Goal: Task Accomplishment & Management: Use online tool/utility

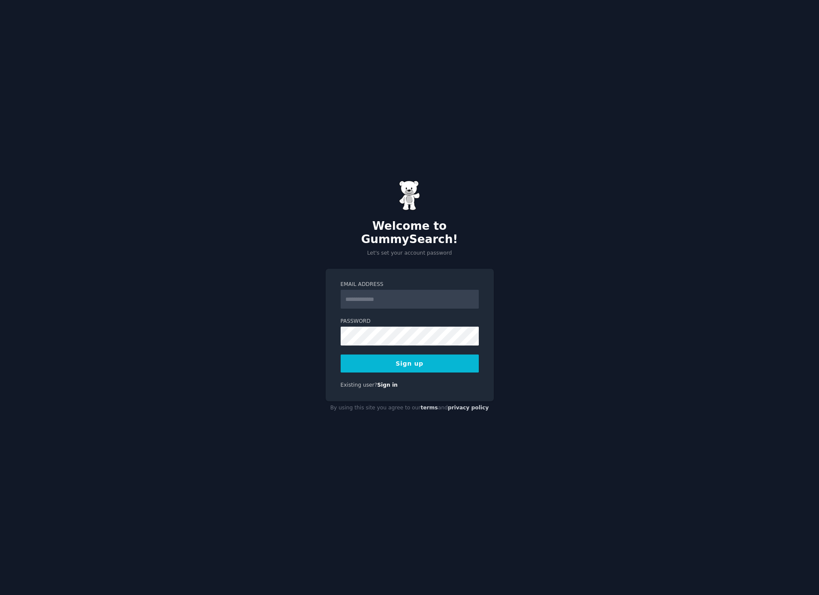
click at [418, 291] on input "Email Address" at bounding box center [410, 299] width 138 height 19
type input "**********"
click at [463, 363] on button "Sign up" at bounding box center [410, 364] width 138 height 18
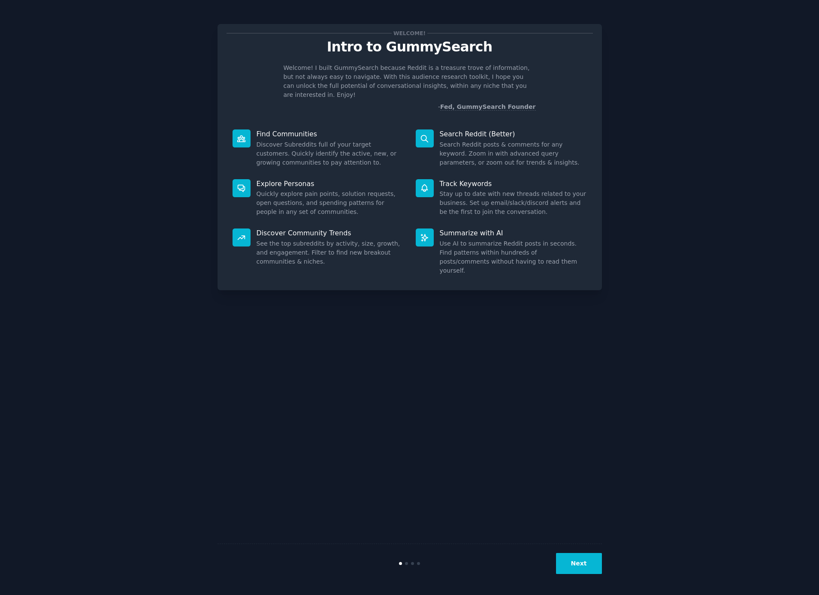
click at [234, 230] on div at bounding box center [242, 238] width 18 height 18
click at [239, 233] on icon at bounding box center [241, 237] width 9 height 9
click at [579, 558] on button "Next" at bounding box center [579, 563] width 46 height 21
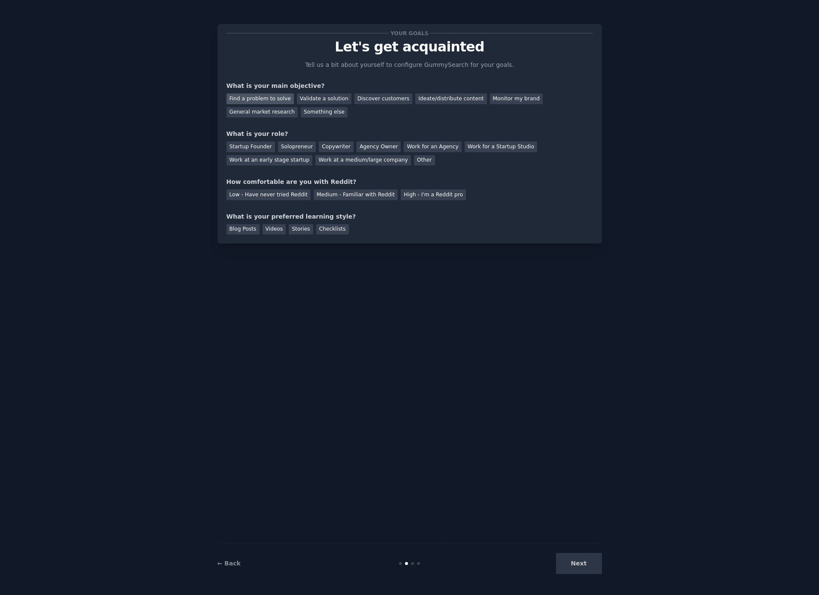
click at [265, 101] on div "Find a problem to solve" at bounding box center [260, 99] width 67 height 11
click at [309, 100] on div "Validate a solution" at bounding box center [324, 99] width 54 height 11
click at [278, 97] on div "Find a problem to solve" at bounding box center [260, 99] width 67 height 11
click at [287, 147] on div "Solopreneur" at bounding box center [297, 147] width 38 height 11
click at [377, 196] on div "Medium - Familiar with Reddit" at bounding box center [356, 195] width 84 height 11
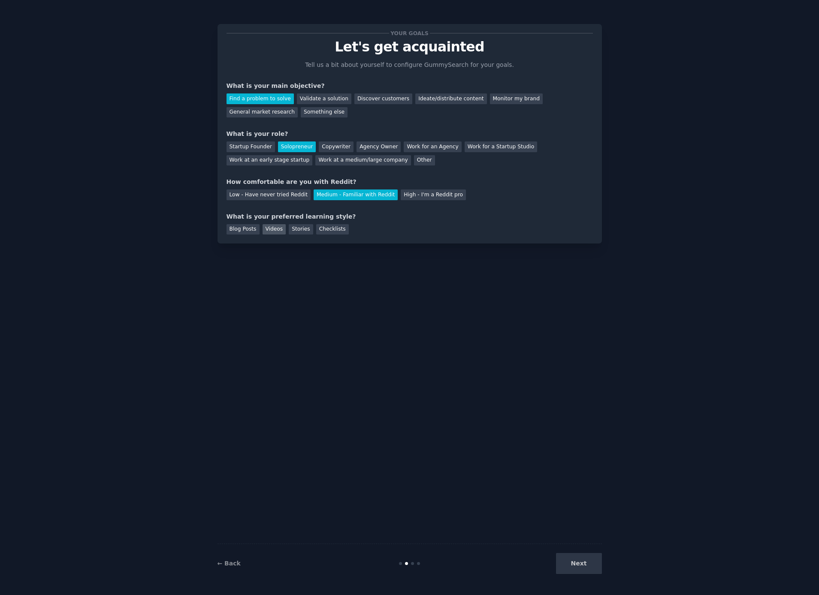
click at [275, 232] on div "Videos" at bounding box center [275, 229] width 24 height 11
click at [587, 577] on div "← Back Next" at bounding box center [410, 563] width 384 height 39
click at [587, 564] on button "Next" at bounding box center [579, 563] width 46 height 21
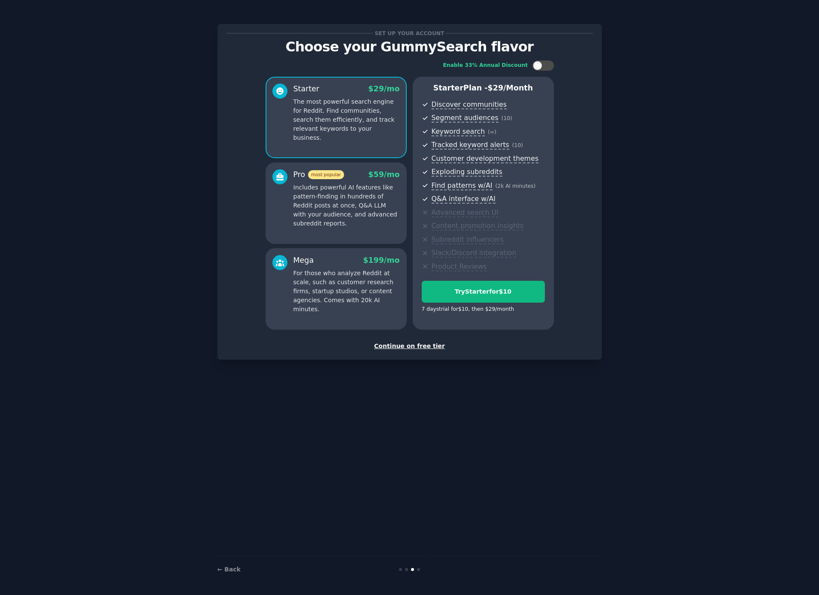
click at [419, 346] on div "Continue on free tier" at bounding box center [410, 346] width 366 height 9
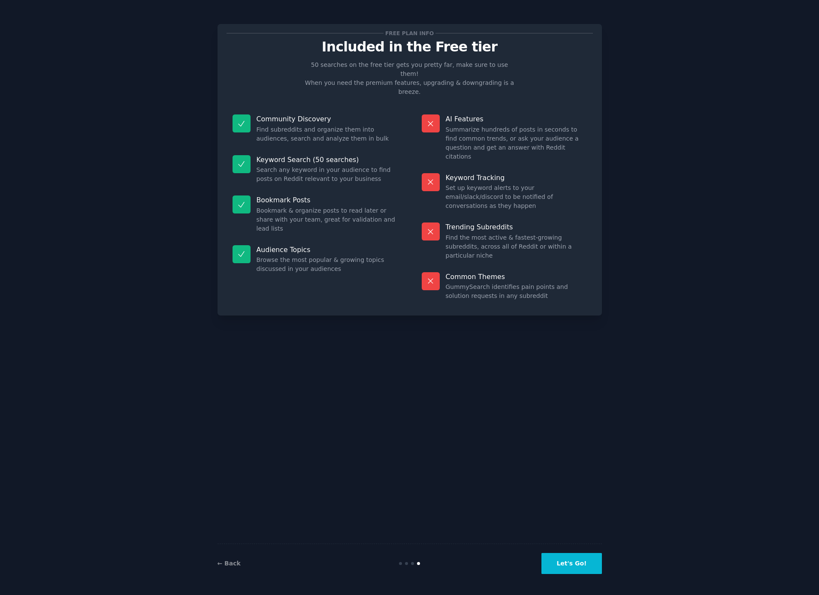
click at [580, 568] on button "Let's Go!" at bounding box center [571, 563] width 60 height 21
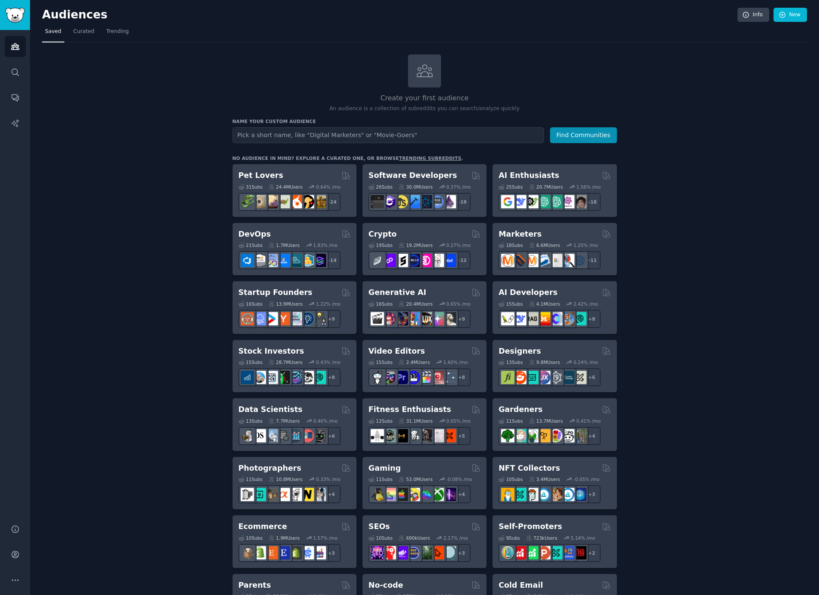
click at [336, 129] on input "text" at bounding box center [388, 135] width 311 height 16
type input "embedded"
click at [578, 136] on button "Find Communities" at bounding box center [583, 135] width 67 height 16
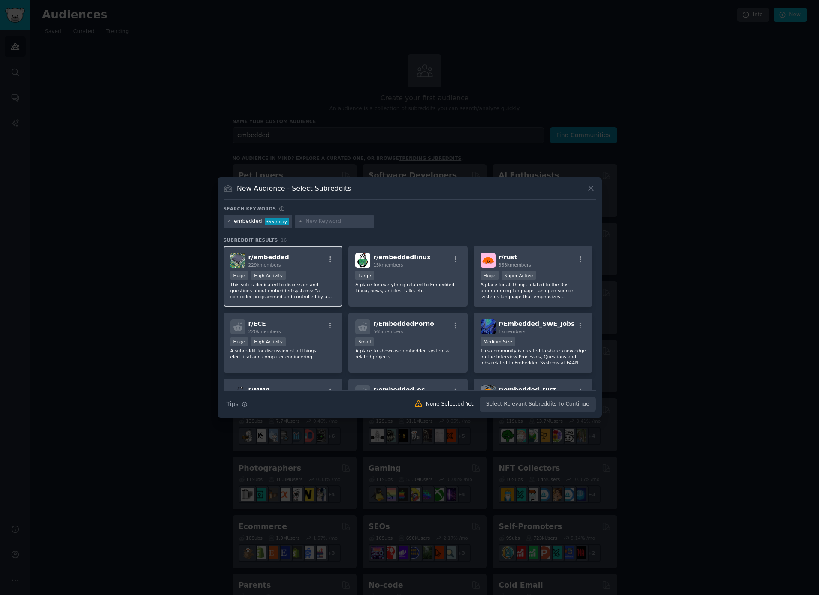
click at [290, 293] on p "This sub is dedicated to discussion and questions about embedded systems: "a co…" at bounding box center [283, 291] width 106 height 18
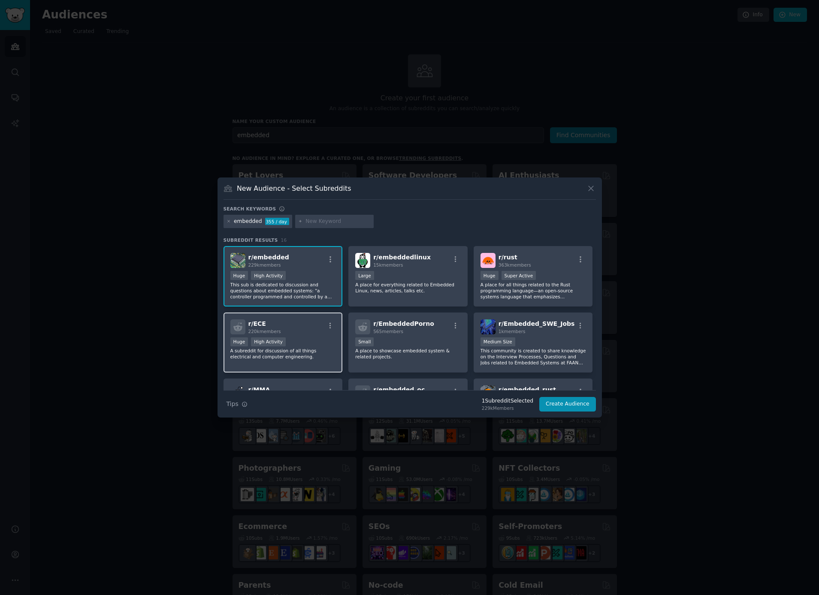
click at [294, 329] on div "r/ ECE 220k members" at bounding box center [283, 327] width 106 height 15
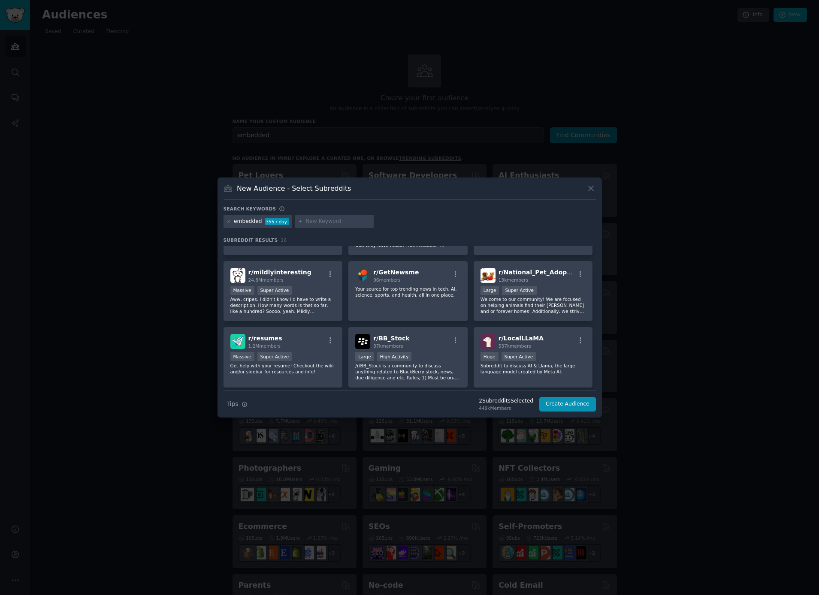
scroll to position [268, 0]
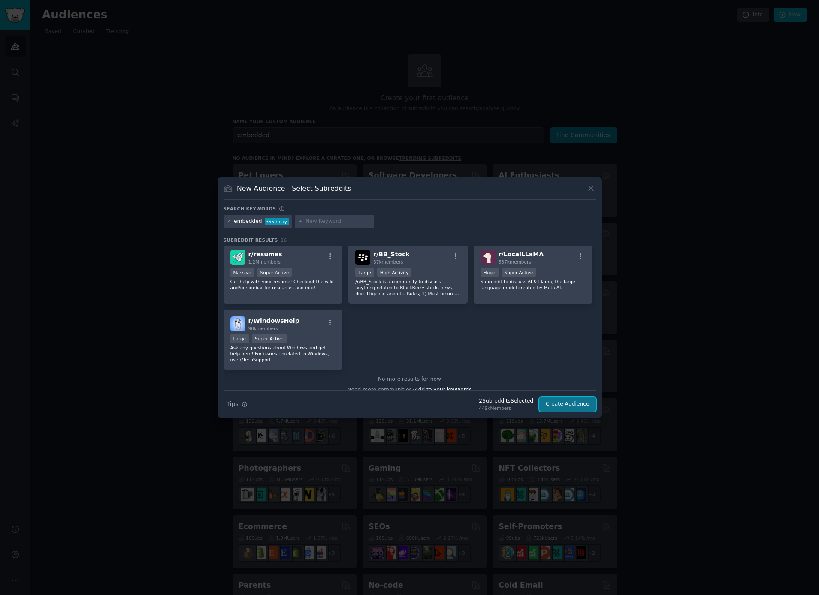
click at [570, 402] on button "Create Audience" at bounding box center [567, 404] width 57 height 15
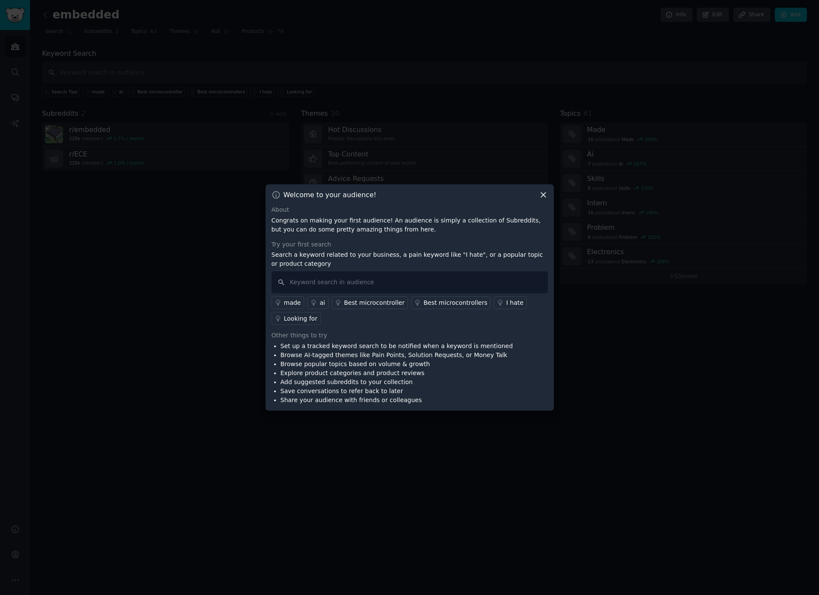
click at [276, 316] on icon at bounding box center [278, 319] width 6 height 6
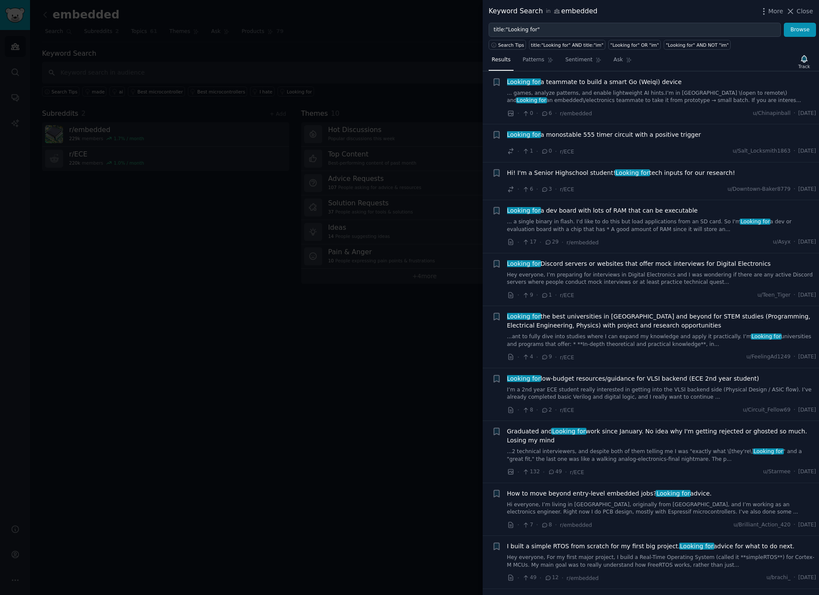
scroll to position [770, 0]
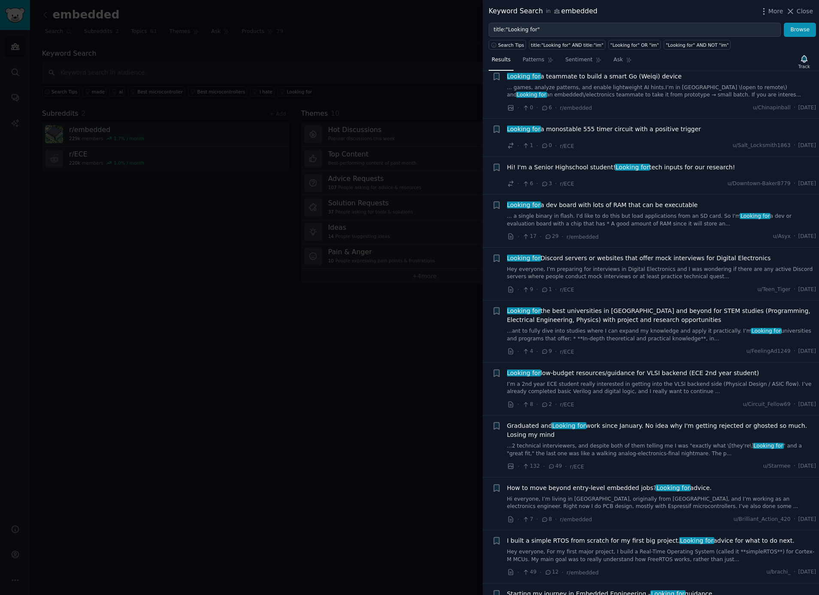
click at [402, 308] on div at bounding box center [409, 297] width 819 height 595
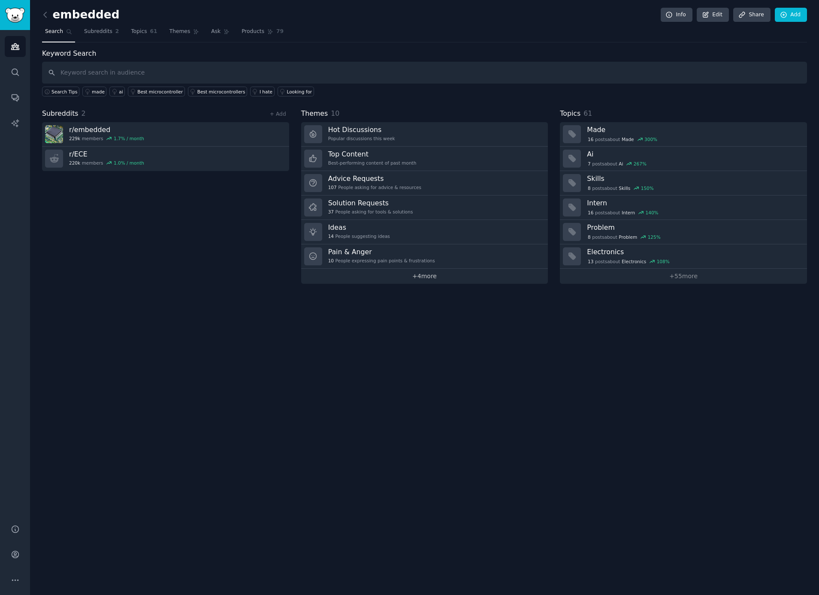
click at [413, 272] on link "+ 4 more" at bounding box center [424, 276] width 247 height 15
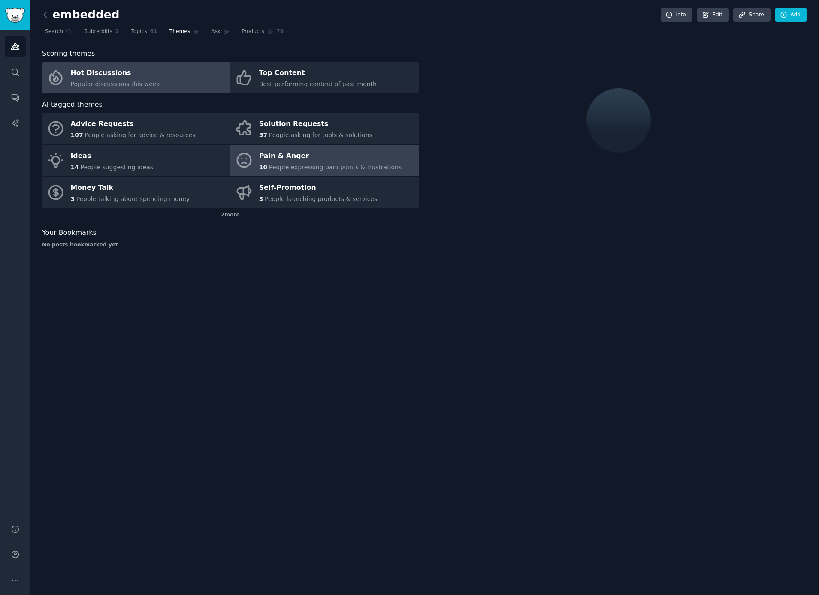
click at [302, 161] on div "Pain & Anger" at bounding box center [330, 156] width 143 height 14
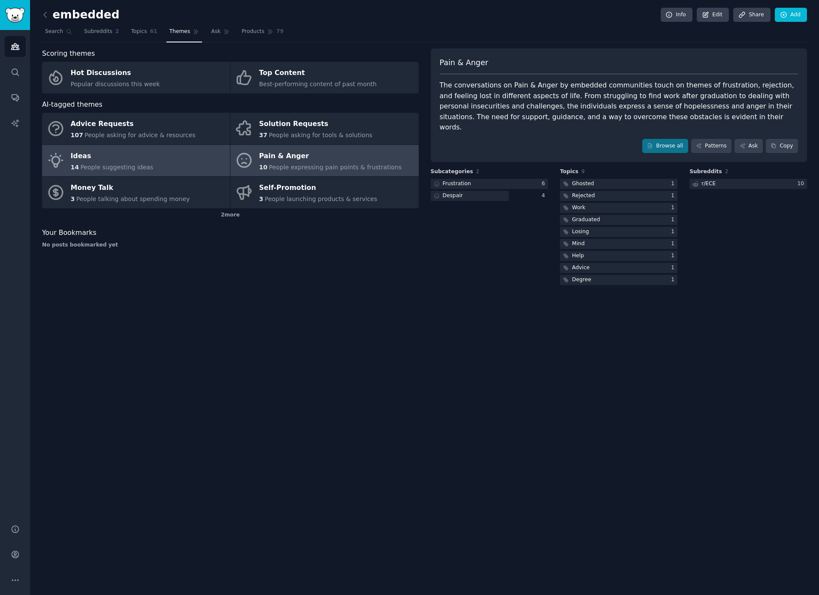
click at [174, 166] on link "Ideas 14 People suggesting ideas" at bounding box center [136, 161] width 188 height 32
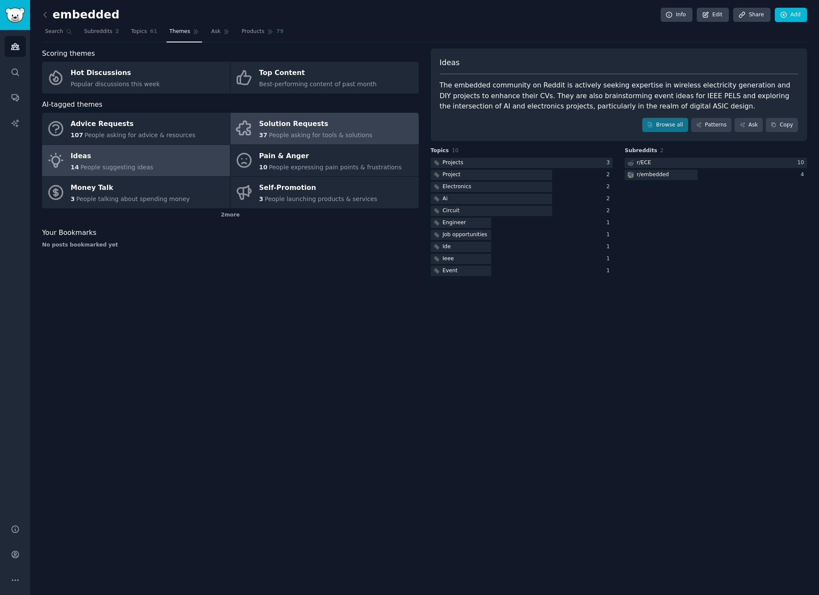
click at [335, 126] on div "Solution Requests" at bounding box center [315, 125] width 113 height 14
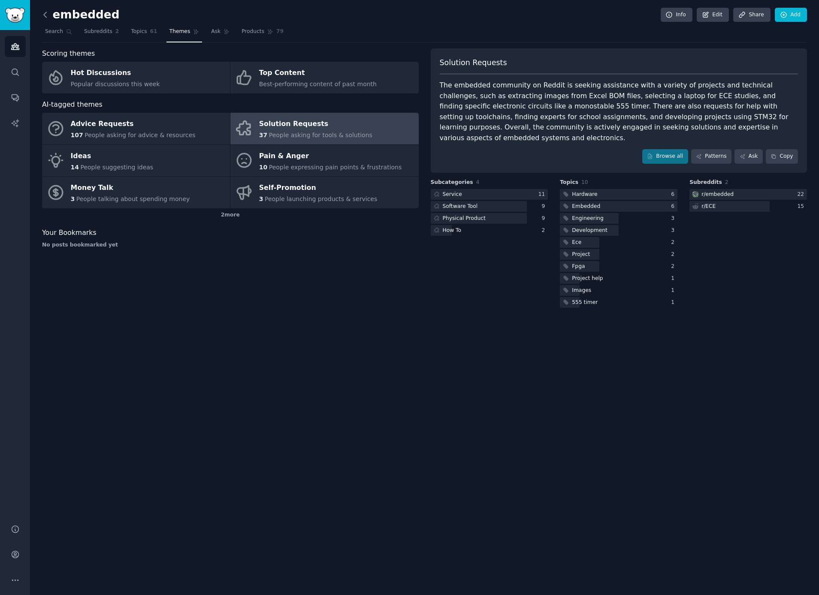
click at [44, 12] on icon at bounding box center [45, 14] width 9 height 9
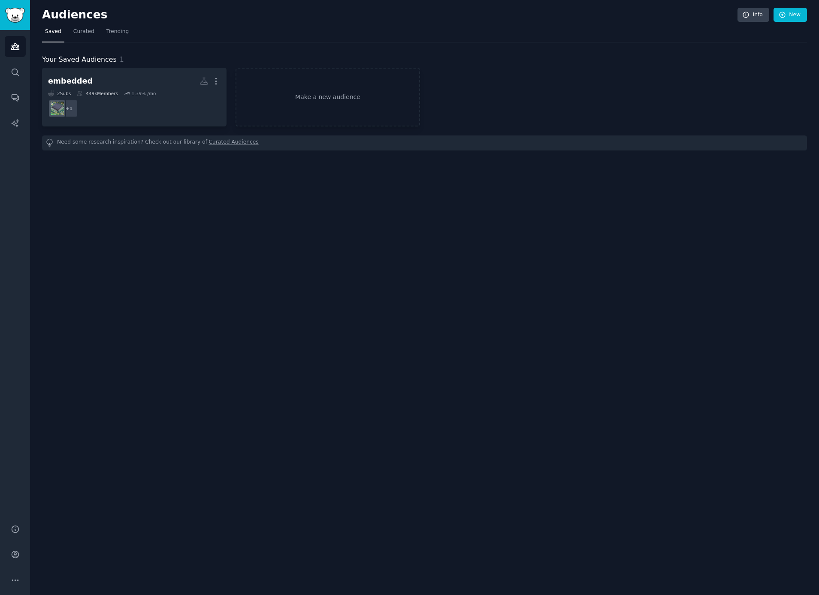
click at [547, 82] on div "embedded More 2 Sub s 449k Members 1.39 % /mo + 1 Make a new audience" at bounding box center [424, 97] width 765 height 59
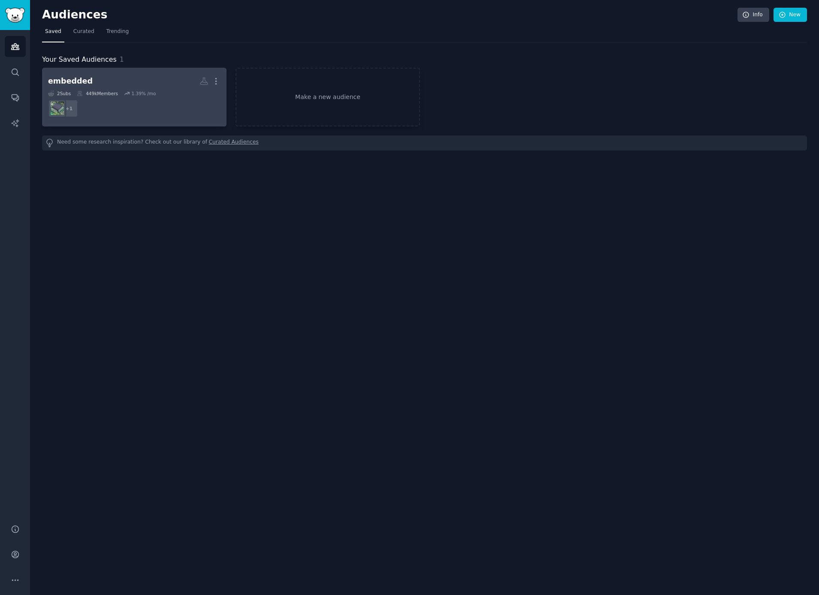
click at [172, 84] on h2 "embedded Custom Audience More" at bounding box center [134, 81] width 172 height 15
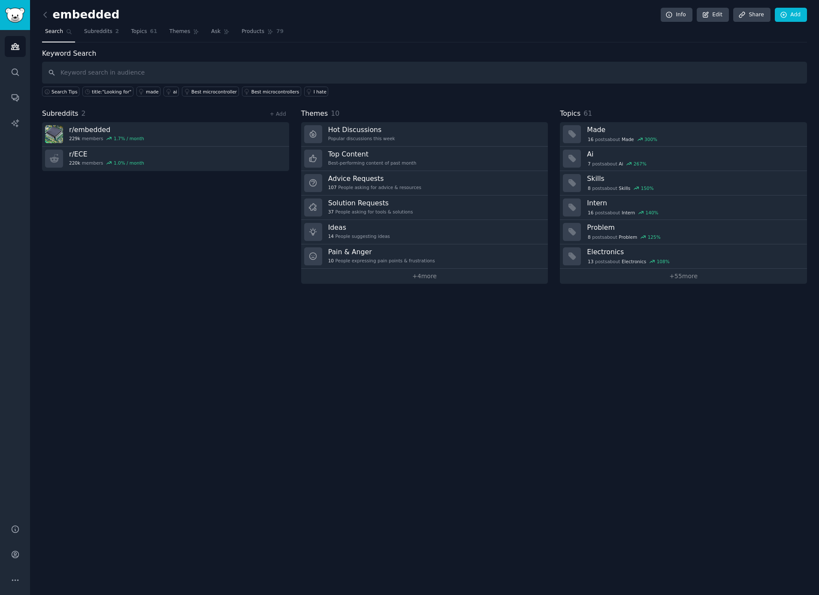
click at [184, 69] on input "text" at bounding box center [424, 73] width 765 height 22
type input "spice"
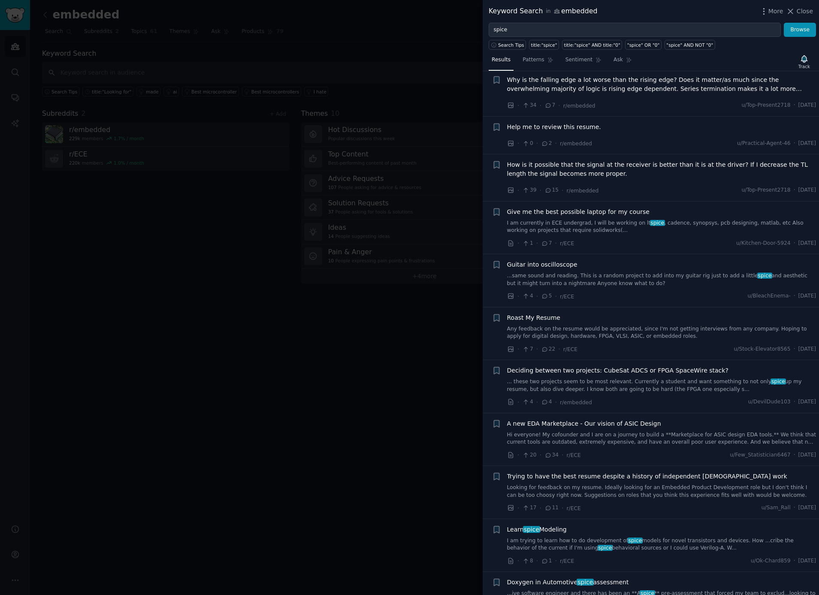
scroll to position [172, 0]
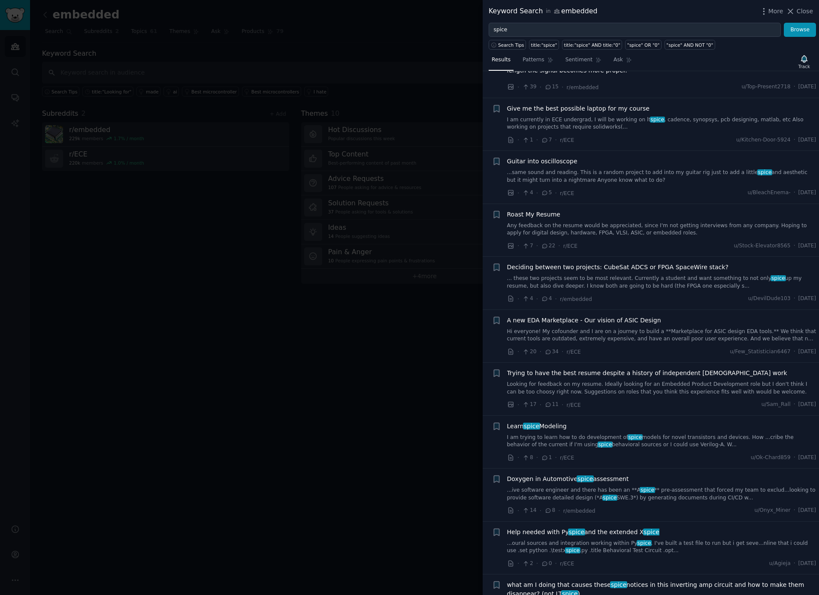
click at [744, 332] on link "Hi everyone! My cofounder and I are on a journey to build a **Marketplace for A…" at bounding box center [661, 335] width 309 height 15
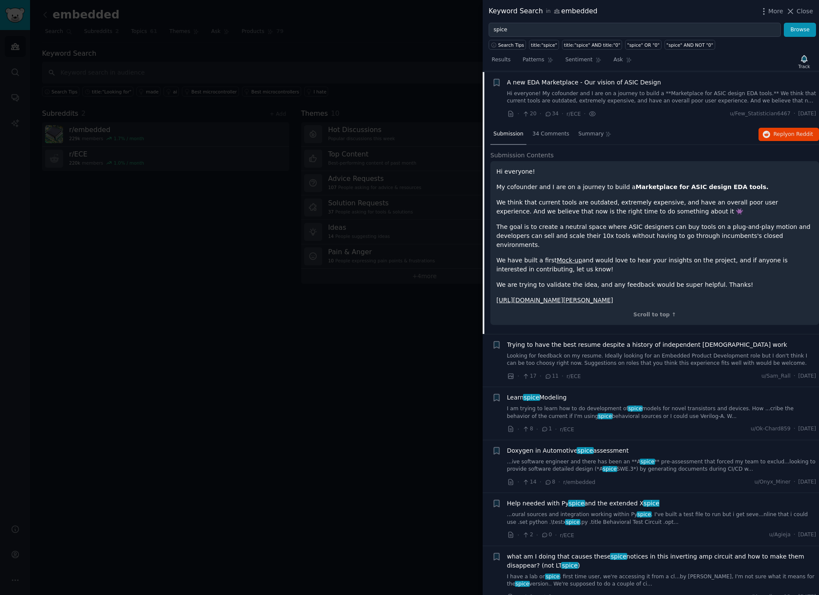
scroll to position [411, 0]
click at [562, 256] on link "Mock-up" at bounding box center [569, 259] width 25 height 7
click at [520, 296] on link "[URL][DOMAIN_NAME][PERSON_NAME]" at bounding box center [554, 299] width 117 height 7
